Goal: Task Accomplishment & Management: Use online tool/utility

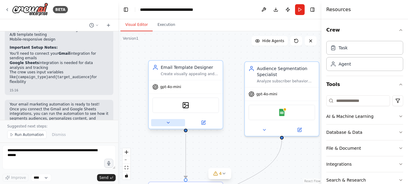
click at [168, 123] on icon at bounding box center [168, 122] width 2 height 1
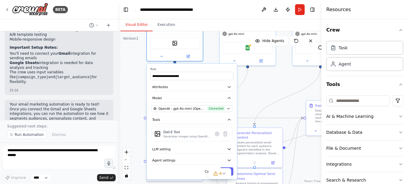
drag, startPoint x: 143, startPoint y: 138, endPoint x: 135, endPoint y: 73, distance: 65.3
click at [135, 73] on div ".deletable-edge-delete-btn { width: 20px; height: 20px; border: 0px solid #ffff…" at bounding box center [219, 107] width 203 height 153
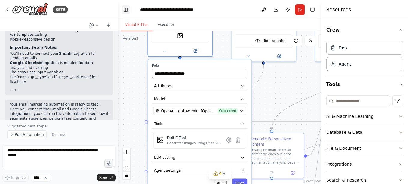
click at [125, 9] on button "Toggle Left Sidebar" at bounding box center [126, 9] width 8 height 8
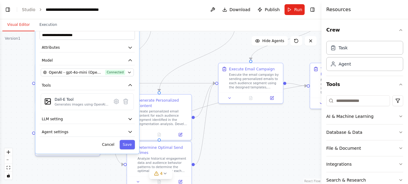
drag, startPoint x: 177, startPoint y: 110, endPoint x: 183, endPoint y: 71, distance: 38.8
click at [183, 71] on div ".deletable-edge-delete-btn { width: 20px; height: 20px; border: 0px solid #ffff…" at bounding box center [160, 107] width 321 height 153
click at [109, 145] on button "Cancel" at bounding box center [108, 144] width 19 height 9
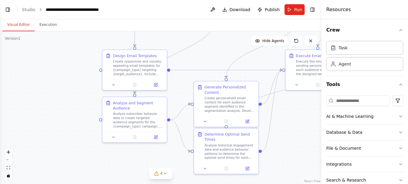
drag, startPoint x: 117, startPoint y: 51, endPoint x: 184, endPoint y: 38, distance: 68.2
click at [184, 38] on div ".deletable-edge-delete-btn { width: 20px; height: 20px; border: 0px solid #ffff…" at bounding box center [160, 107] width 321 height 153
click at [113, 136] on icon at bounding box center [113, 136] width 4 height 4
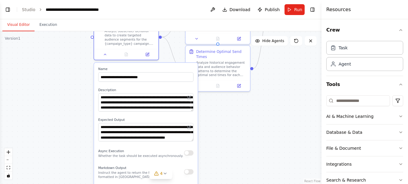
drag, startPoint x: 79, startPoint y: 136, endPoint x: 71, endPoint y: 54, distance: 83.0
click at [71, 54] on div ".deletable-edge-delete-btn { width: 20px; height: 20px; border: 0px solid #ffff…" at bounding box center [160, 107] width 321 height 153
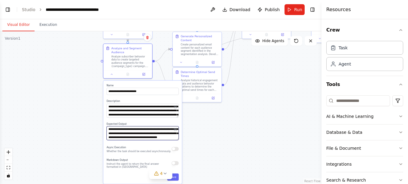
click at [132, 136] on textarea "**********" at bounding box center [143, 133] width 72 height 14
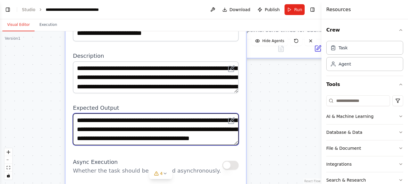
scroll to position [6, 0]
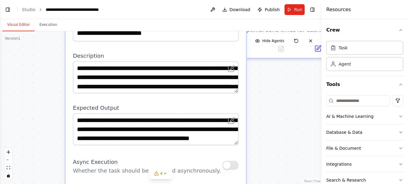
click at [266, 128] on div ".deletable-edge-delete-btn { width: 20px; height: 20px; border: 0px solid #ffff…" at bounding box center [160, 107] width 321 height 153
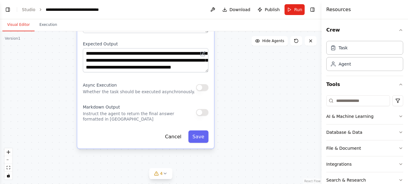
drag, startPoint x: 272, startPoint y: 147, endPoint x: 235, endPoint y: 79, distance: 78.0
click at [235, 79] on div ".deletable-edge-delete-btn { width: 20px; height: 20px; border: 0px solid #ffff…" at bounding box center [160, 107] width 321 height 153
click at [175, 139] on button "Cancel" at bounding box center [173, 136] width 25 height 12
click at [171, 135] on button "Cancel" at bounding box center [173, 136] width 25 height 12
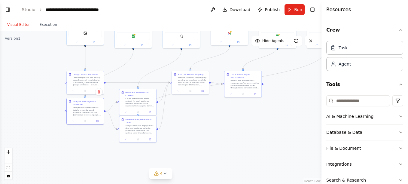
drag, startPoint x: 207, startPoint y: 148, endPoint x: 197, endPoint y: 155, distance: 12.1
click at [195, 160] on div ".deletable-edge-delete-btn { width: 20px; height: 20px; border: 0px solid #ffff…" at bounding box center [160, 107] width 321 height 153
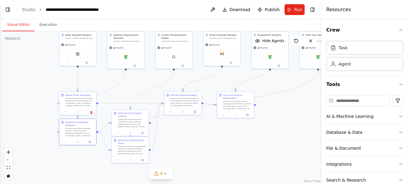
drag, startPoint x: 202, startPoint y: 158, endPoint x: 205, endPoint y: 150, distance: 7.6
click at [205, 150] on div ".deletable-edge-delete-btn { width: 20px; height: 20px; border: 0px solid #ffff…" at bounding box center [160, 107] width 321 height 153
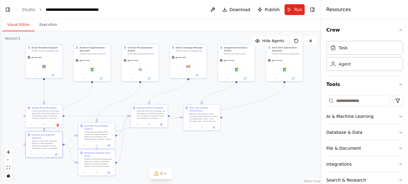
drag, startPoint x: 271, startPoint y: 115, endPoint x: 238, endPoint y: 127, distance: 35.9
click at [238, 127] on div ".deletable-edge-delete-btn { width: 20px; height: 20px; border: 0px solid #ffff…" at bounding box center [160, 107] width 321 height 153
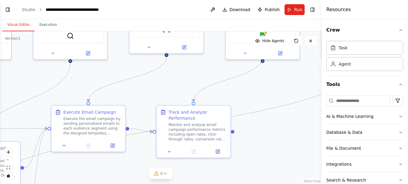
drag, startPoint x: 100, startPoint y: 84, endPoint x: 165, endPoint y: 88, distance: 65.9
click at [165, 88] on div ".deletable-edge-delete-btn { width: 20px; height: 20px; border: 0px solid #ffff…" at bounding box center [160, 107] width 321 height 153
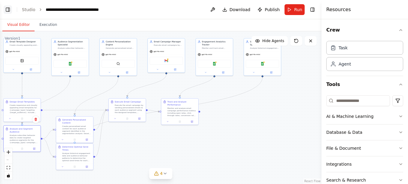
click at [7, 8] on button "Toggle Left Sidebar" at bounding box center [8, 9] width 8 height 8
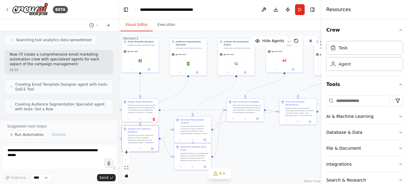
scroll to position [49, 0]
